Goal: Transaction & Acquisition: Obtain resource

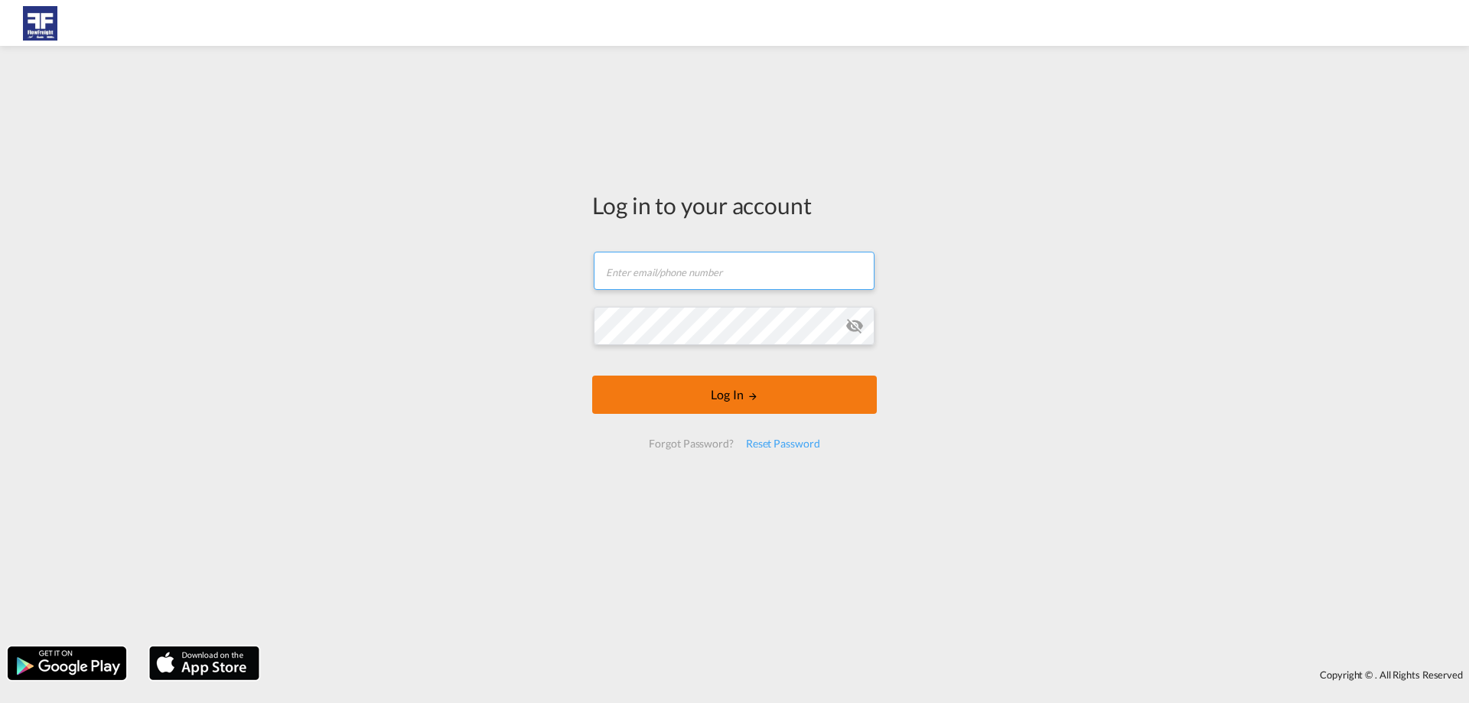
type input "[EMAIL_ADDRESS][DOMAIN_NAME]"
click at [742, 409] on button "Log In" at bounding box center [734, 395] width 285 height 38
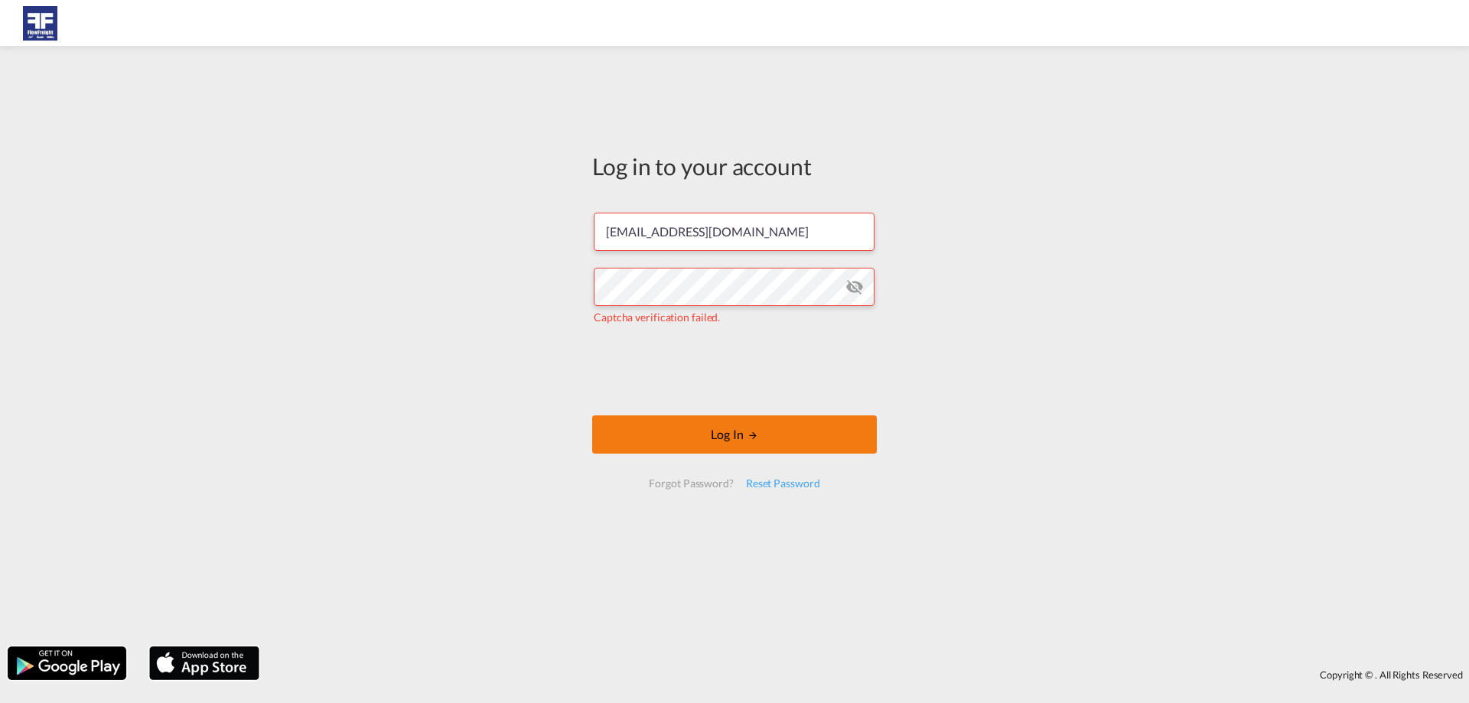
click at [781, 447] on button "Log In" at bounding box center [734, 435] width 285 height 38
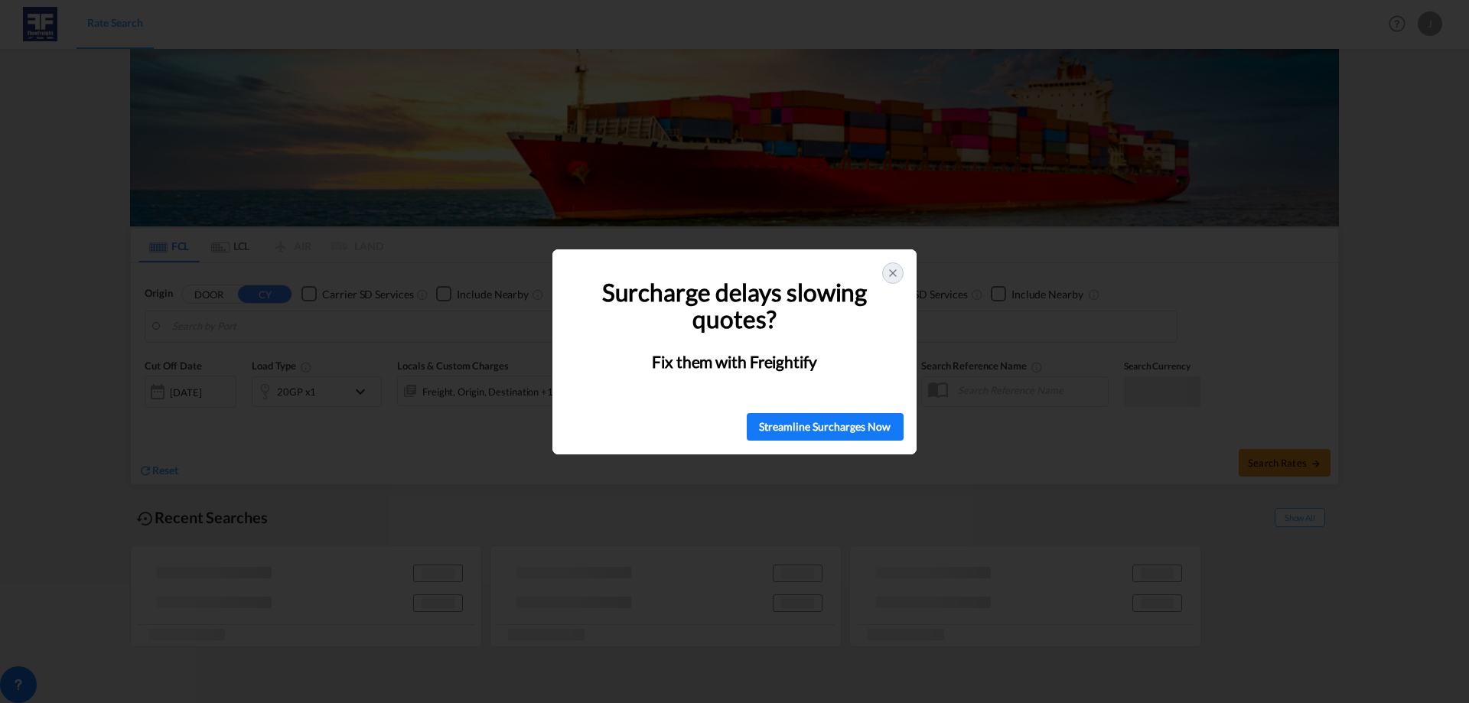
type input "[GEOGRAPHIC_DATA], NLRTM"
click at [910, 272] on div "Surcharge delays slowing quotes? Fix them with Freightify" at bounding box center [734, 324] width 364 height 151
click at [901, 278] on div at bounding box center [892, 272] width 21 height 21
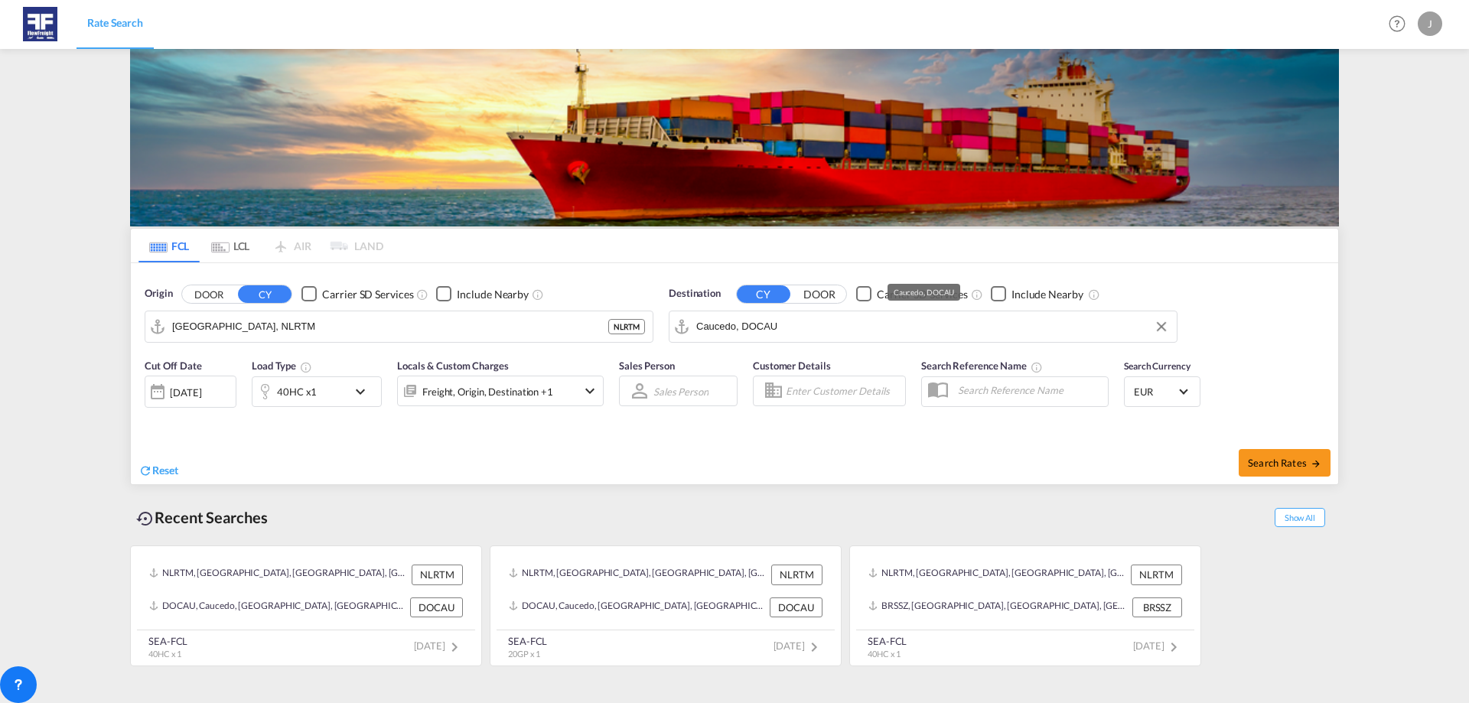
click at [754, 324] on input "Caucedo, DOCAU" at bounding box center [932, 326] width 473 height 23
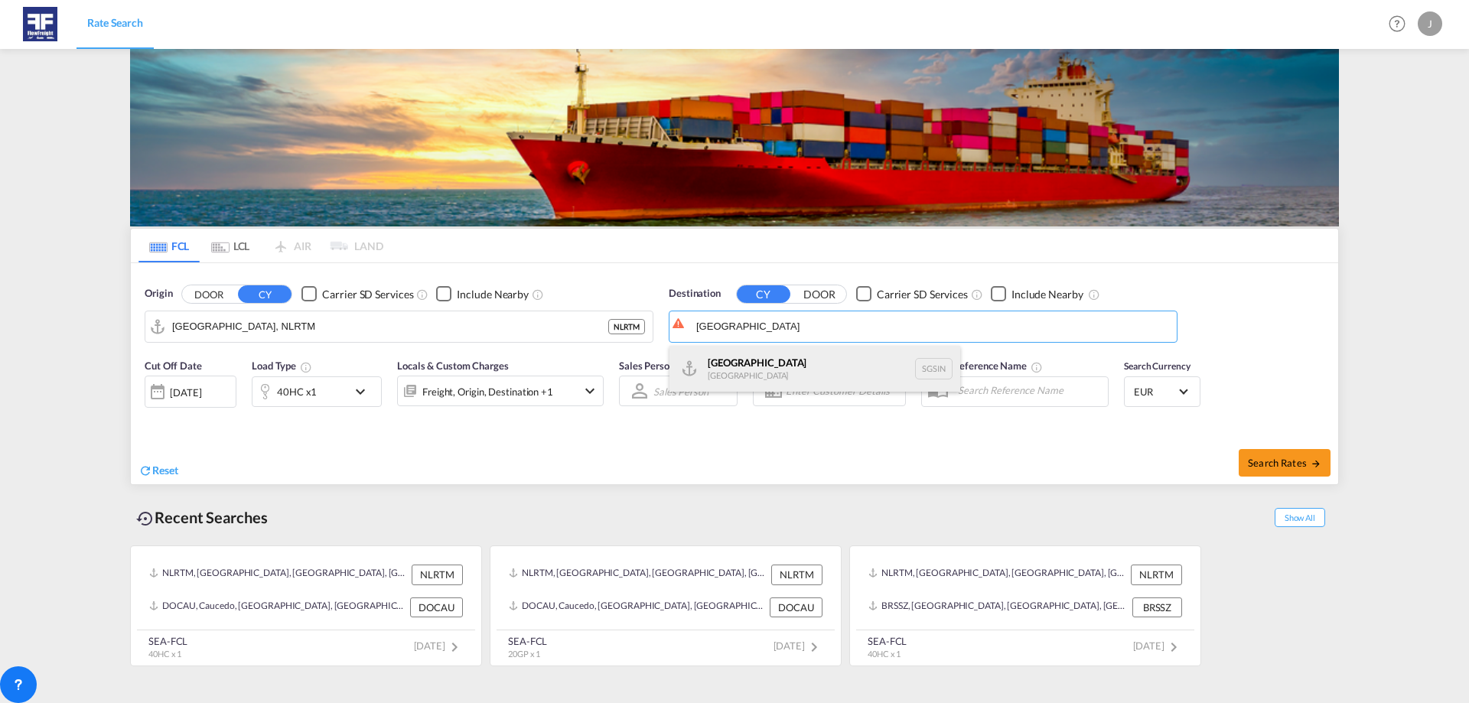
click at [815, 360] on div "Singapore [GEOGRAPHIC_DATA] [GEOGRAPHIC_DATA]" at bounding box center [815, 369] width 291 height 46
type input "[GEOGRAPHIC_DATA], SGSIN"
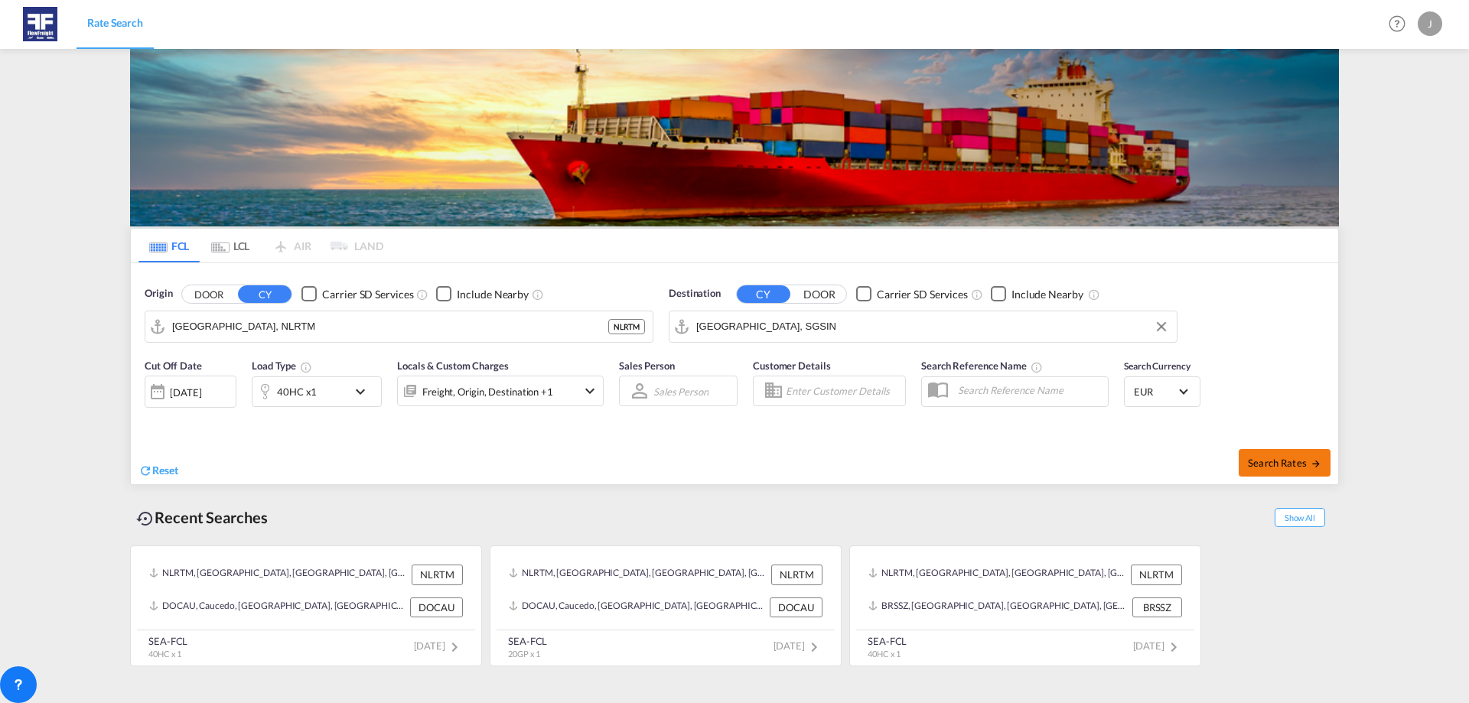
click at [1266, 458] on span "Search Rates" at bounding box center [1284, 463] width 73 height 12
type input "NLRTM to SGSIN / [DATE]"
